Goal: Book appointment/travel/reservation

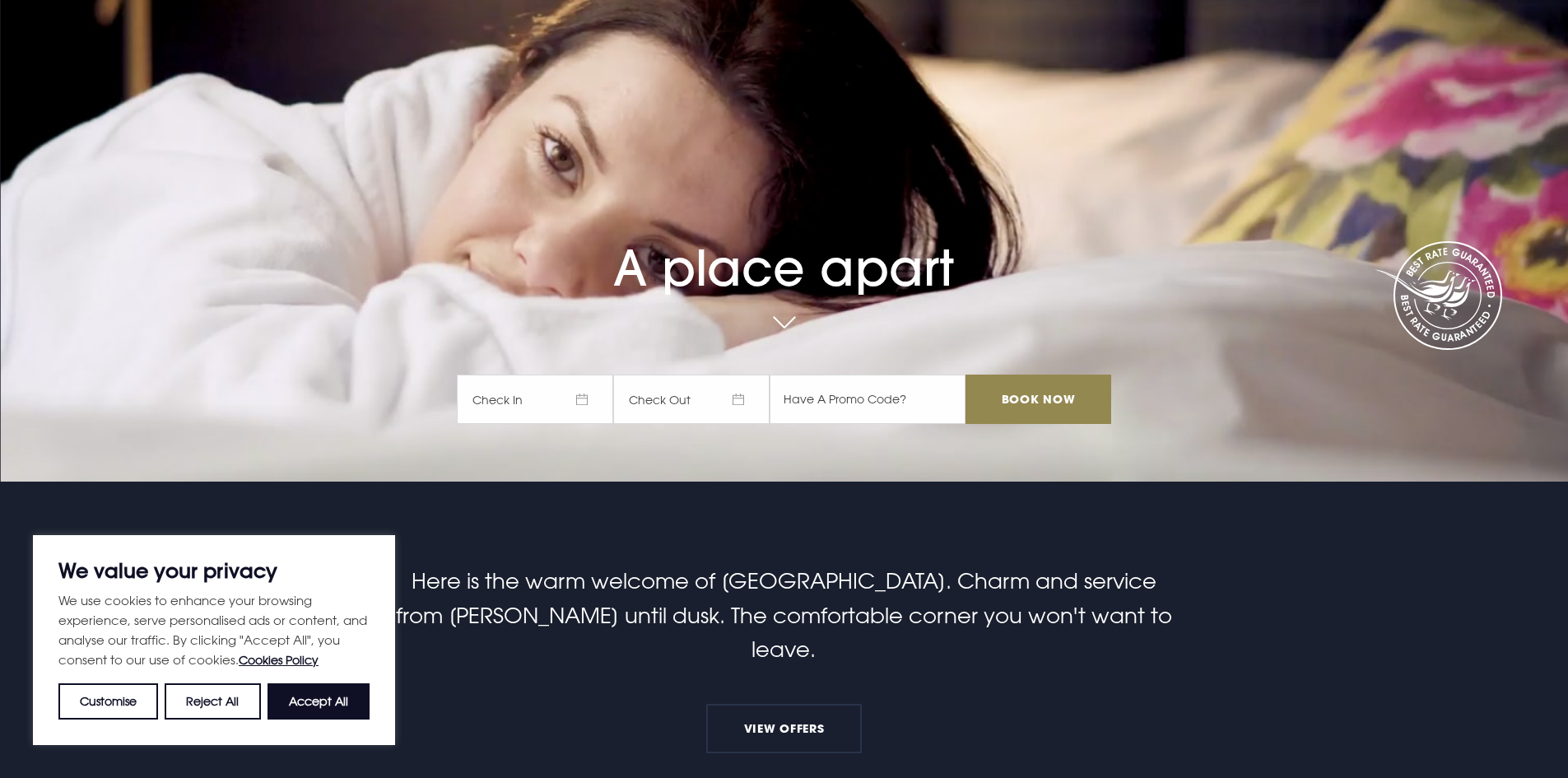
scroll to position [411, 0]
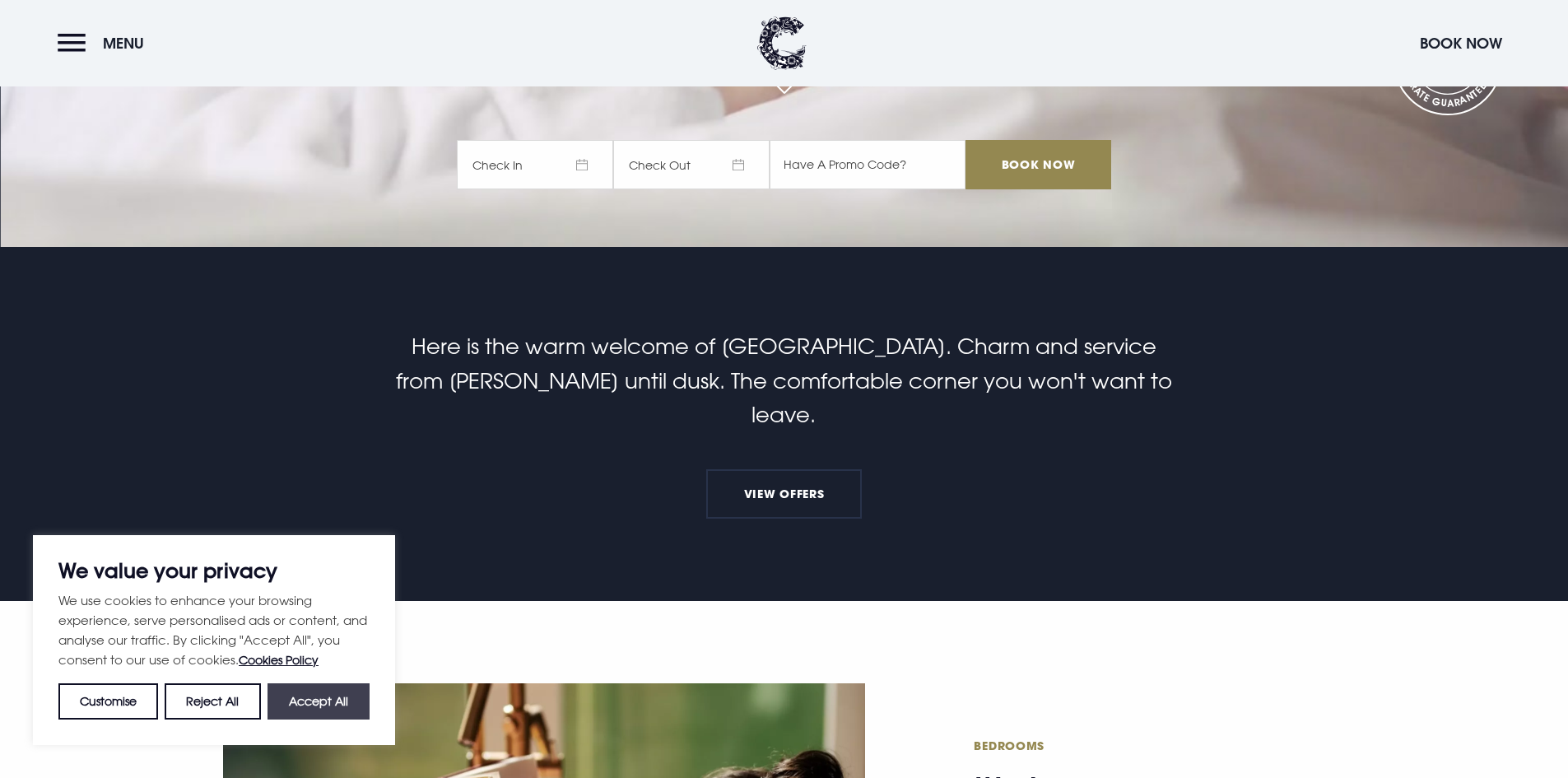
click at [326, 710] on button "Accept All" at bounding box center [318, 701] width 102 height 36
checkbox input "true"
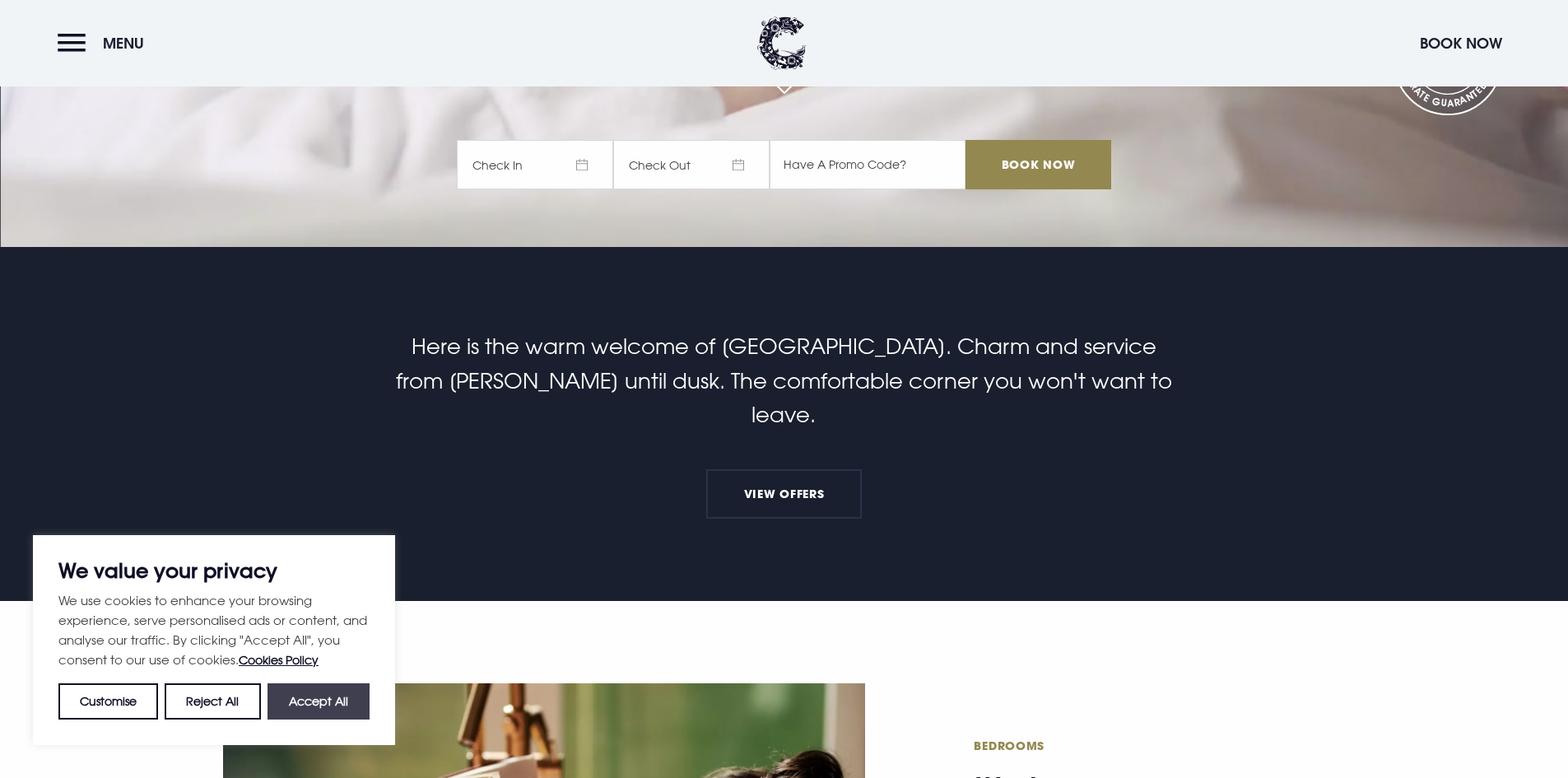
checkbox input "true"
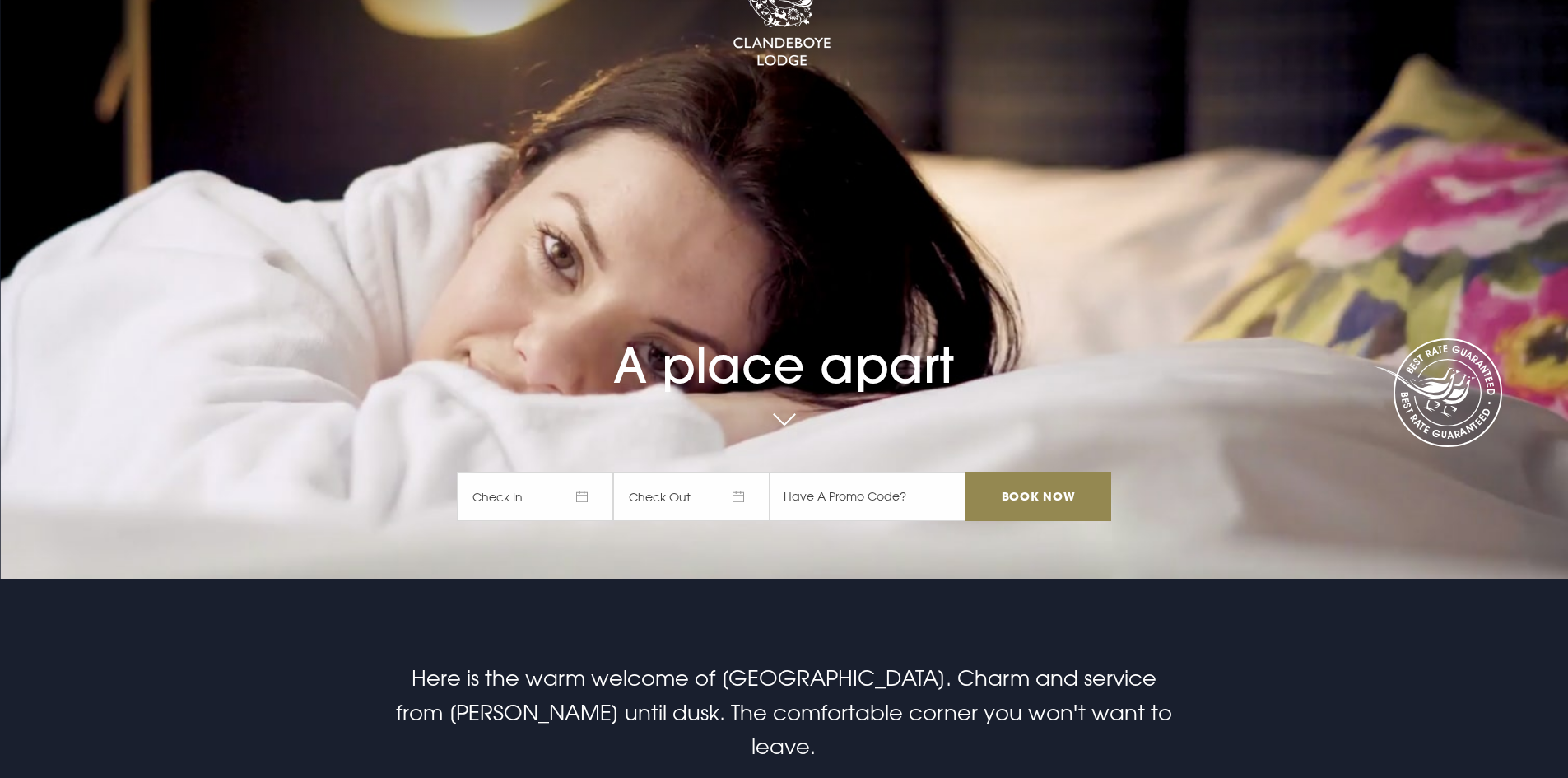
scroll to position [0, 0]
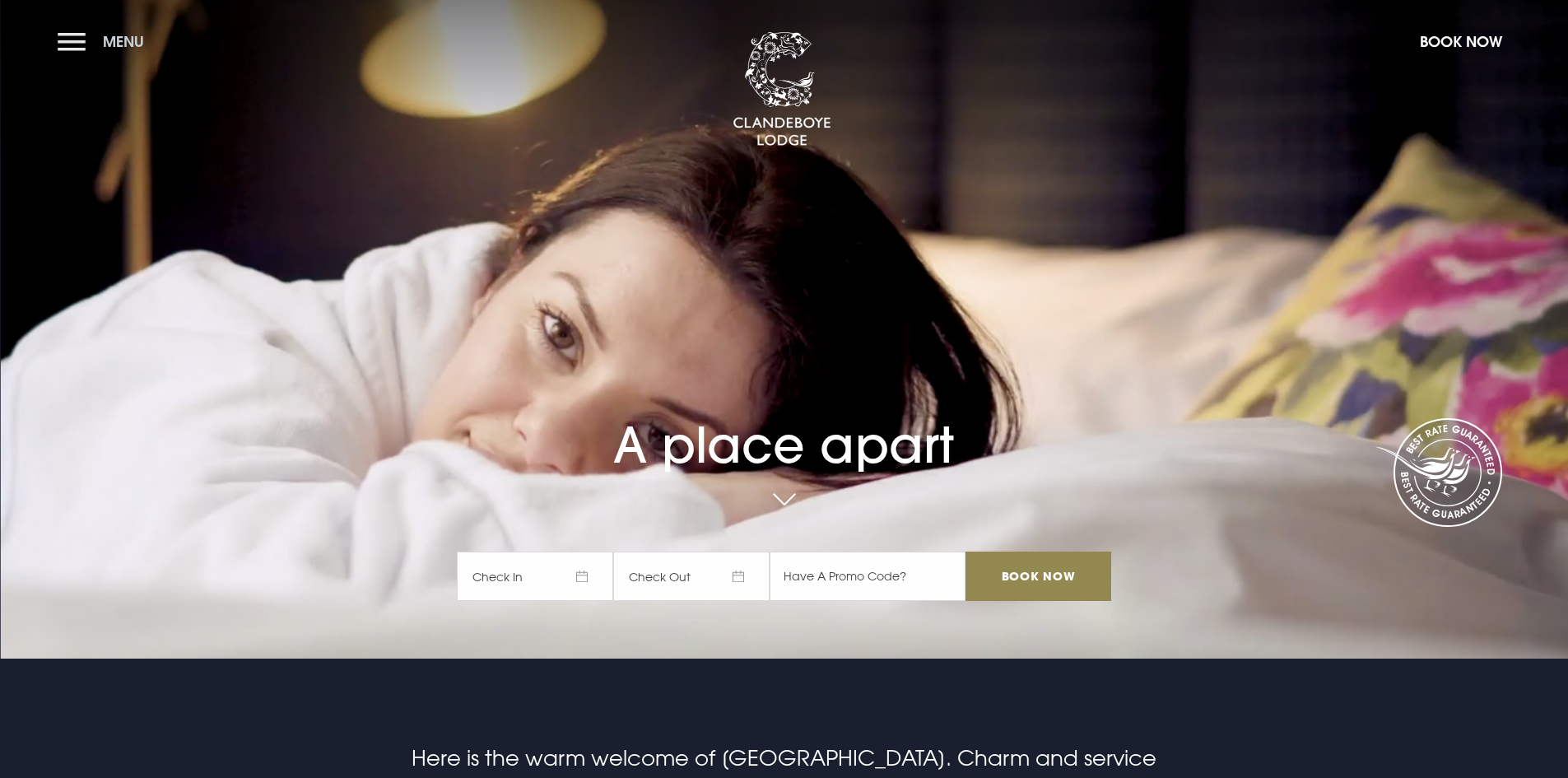
click at [69, 38] on button "Menu" at bounding box center [104, 41] width 95 height 35
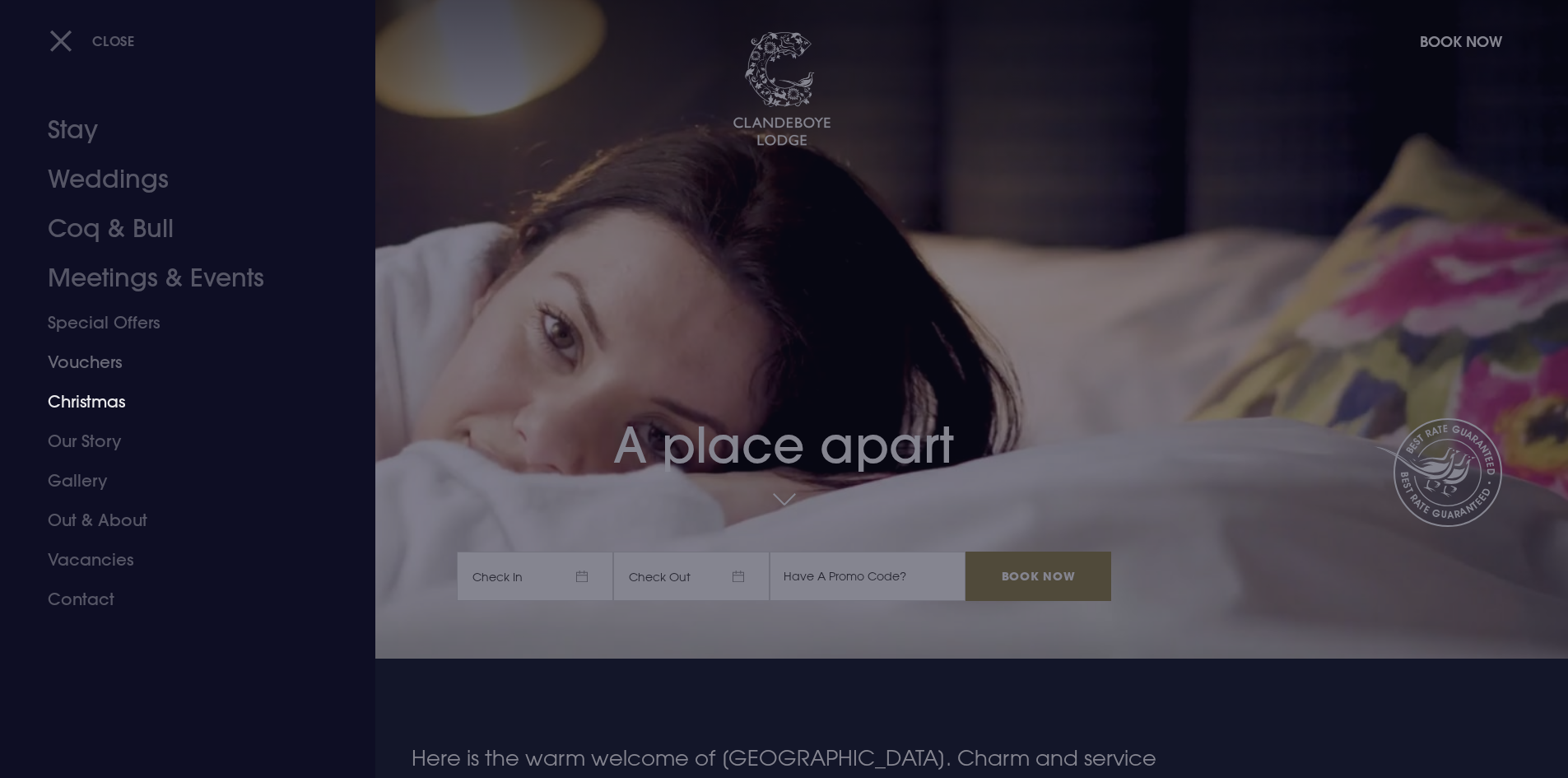
click at [87, 405] on link "Christmas" at bounding box center [178, 402] width 260 height 39
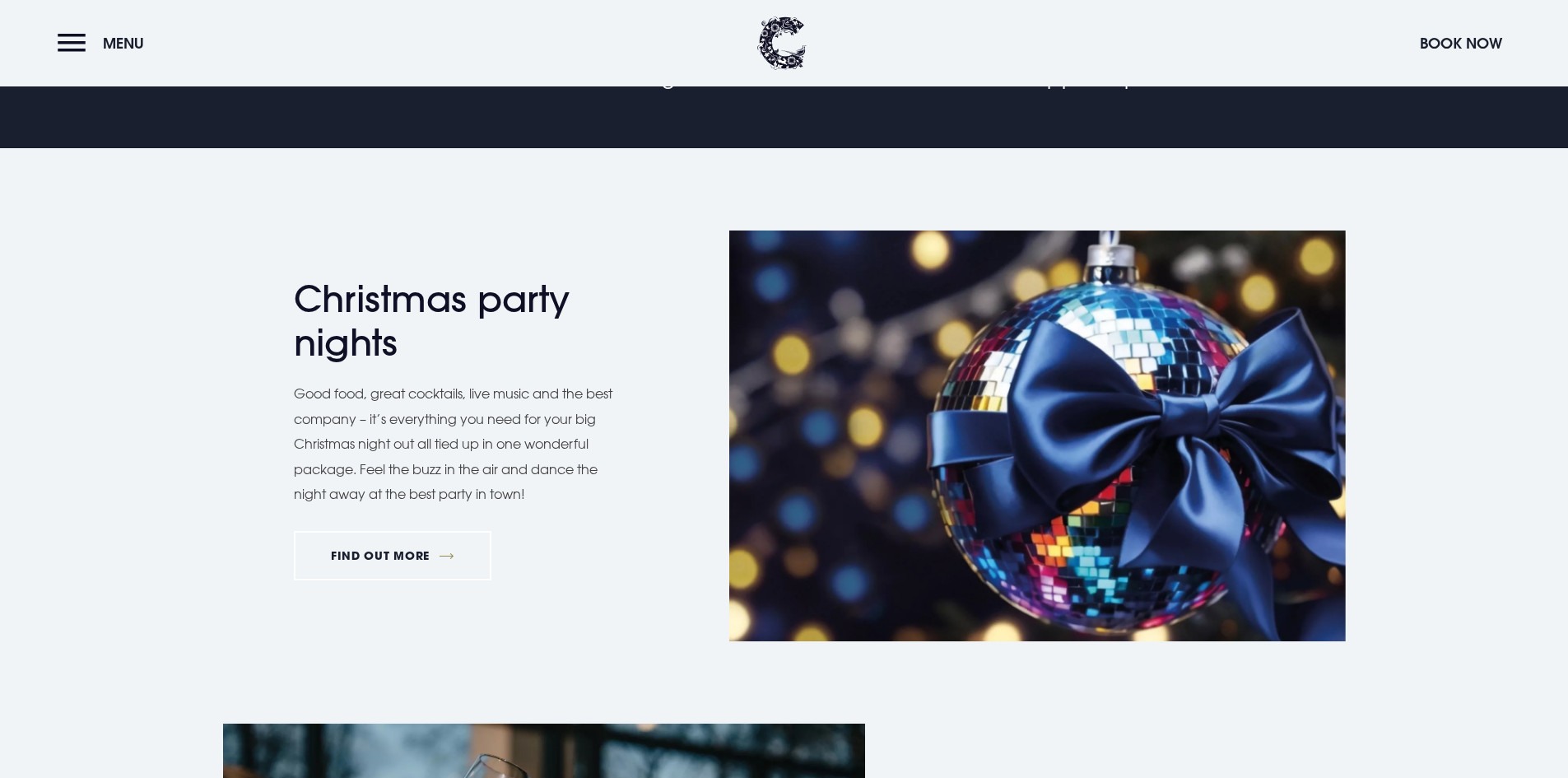
scroll to position [1070, 0]
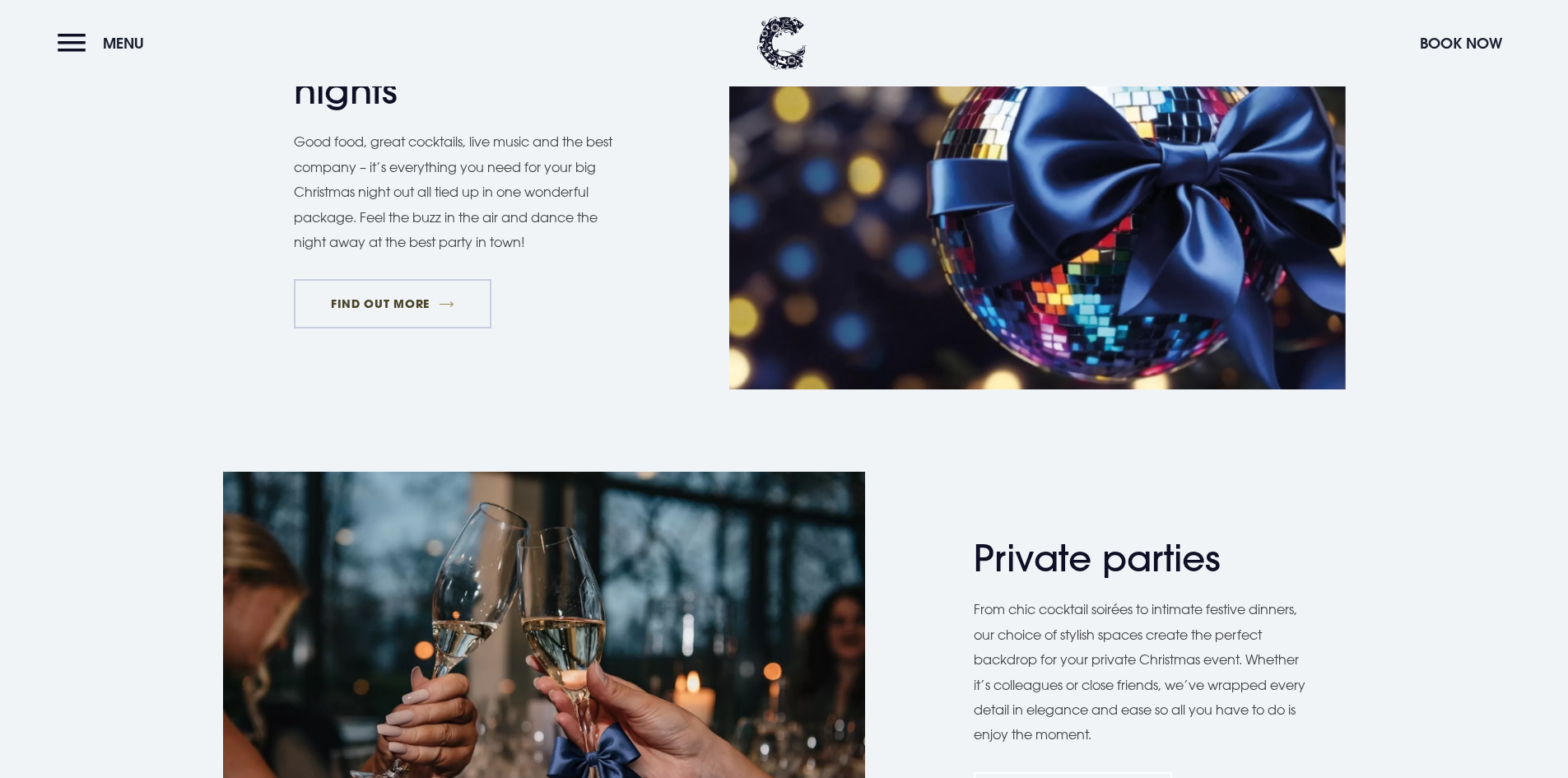
click at [412, 288] on link "FIND OUT MORE" at bounding box center [393, 304] width 198 height 50
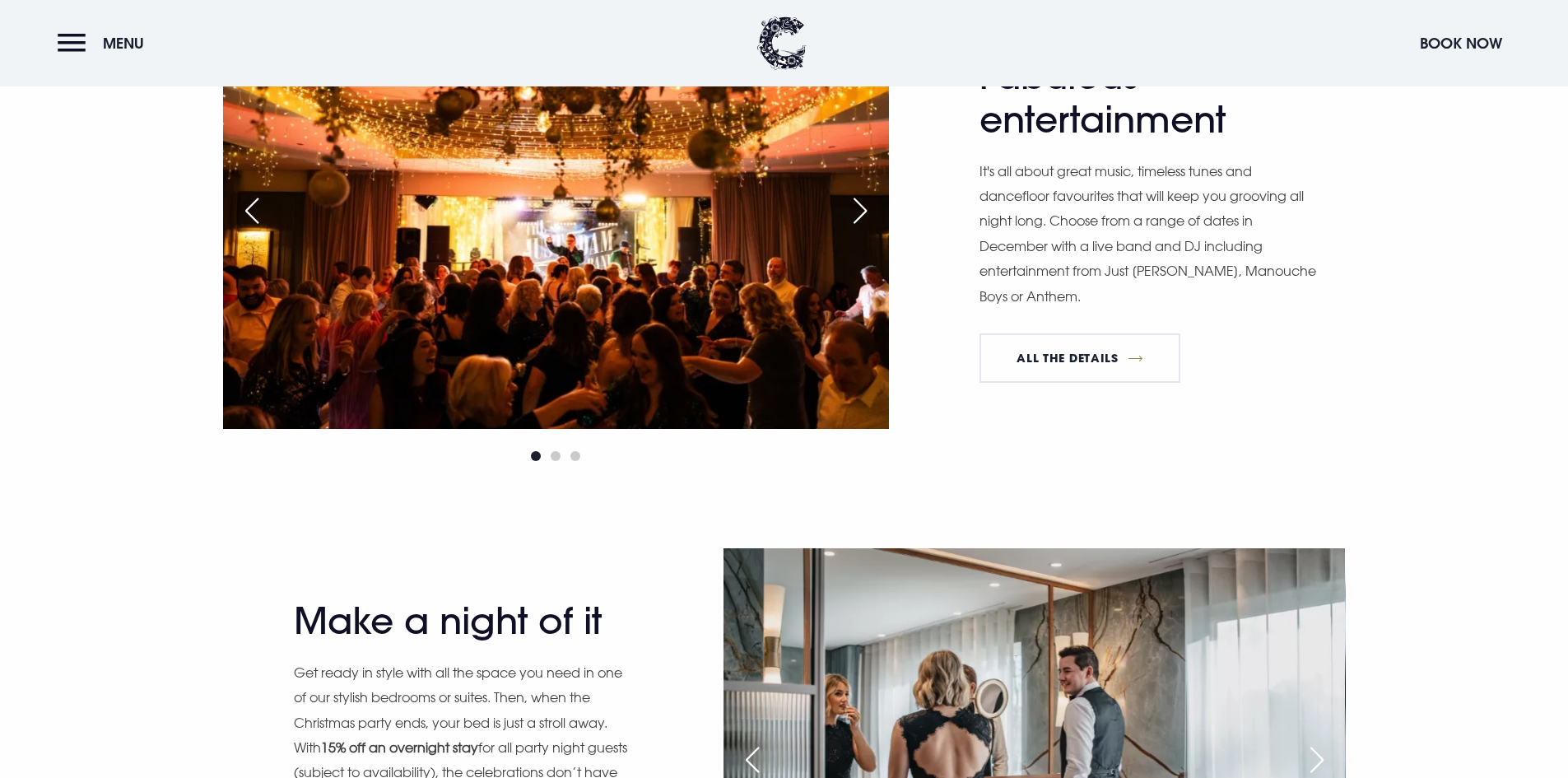
scroll to position [1647, 0]
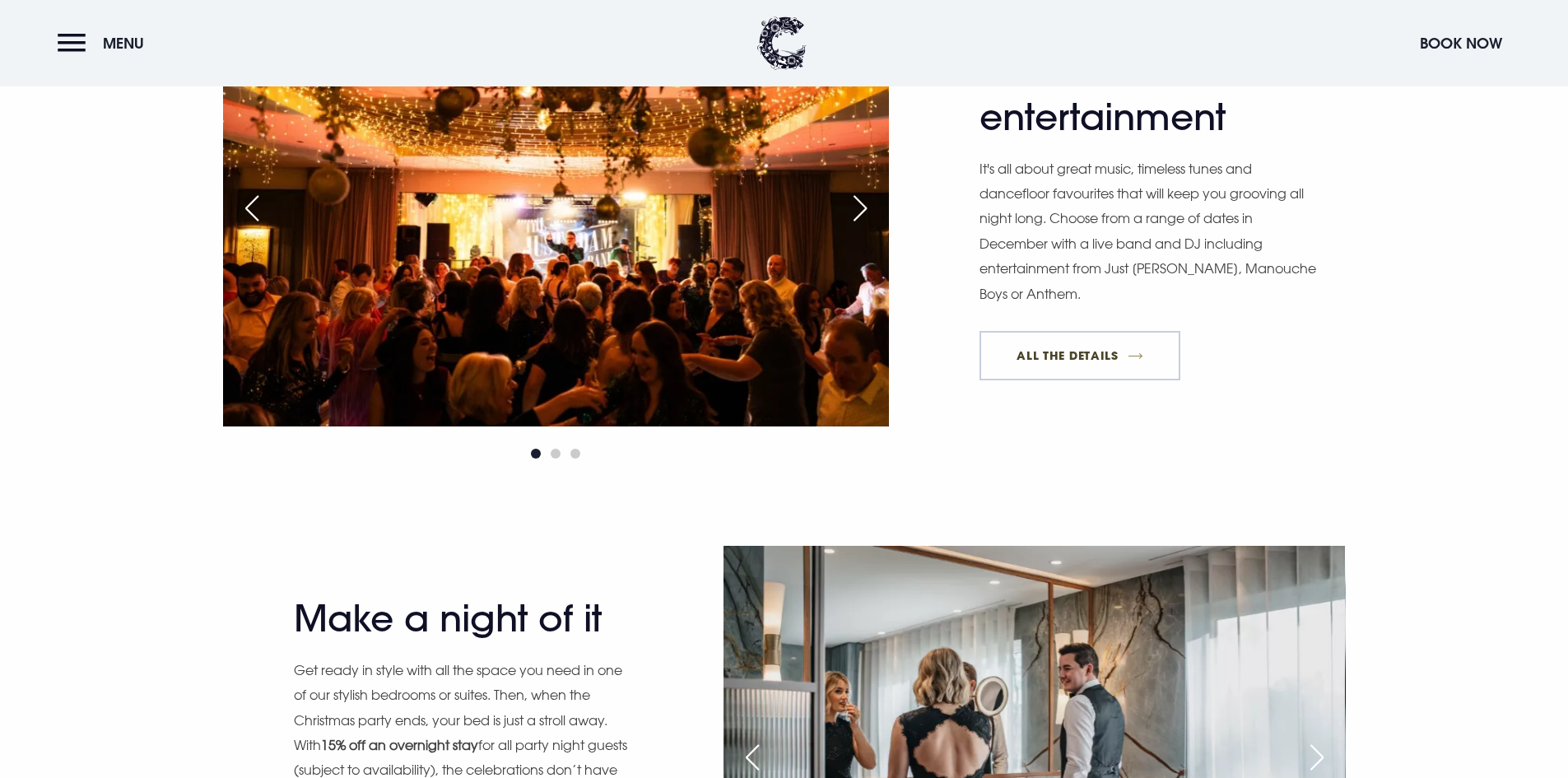
click at [1064, 365] on link "All The Details" at bounding box center [1080, 356] width 201 height 50
